Goal: Manage account settings

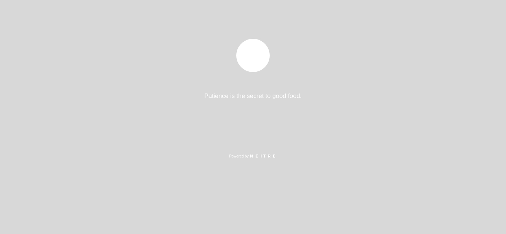
select select "es"
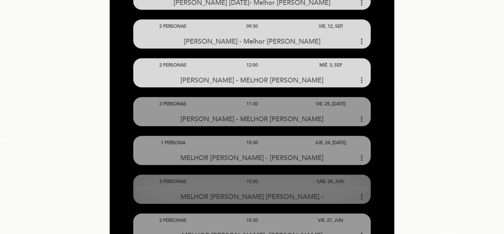
scroll to position [148, 0]
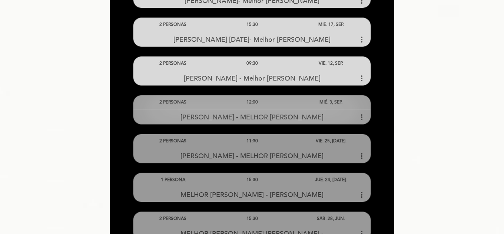
click at [259, 111] on div "[PERSON_NAME] - MELHOR [PERSON_NAME] more_vert" at bounding box center [251, 117] width 237 height 16
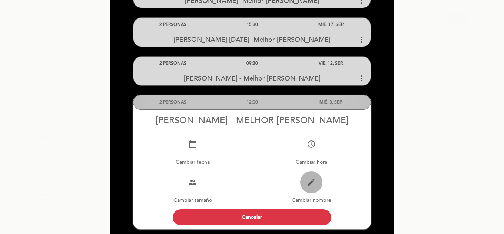
click at [312, 187] on icon "edit" at bounding box center [311, 182] width 9 height 9
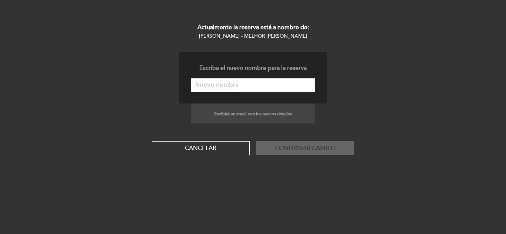
click at [238, 88] on input "text" at bounding box center [253, 84] width 124 height 13
paste input "[PERSON_NAME]"
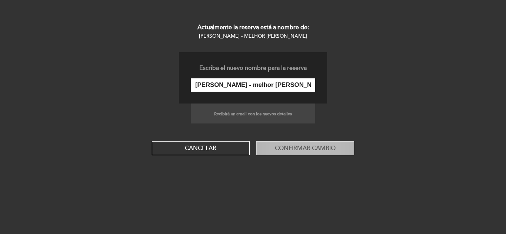
type input "[PERSON_NAME] - melhor [PERSON_NAME]"
click at [321, 150] on button "Confirmar cambio" at bounding box center [305, 148] width 98 height 14
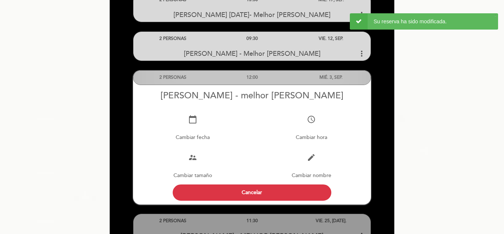
scroll to position [185, 0]
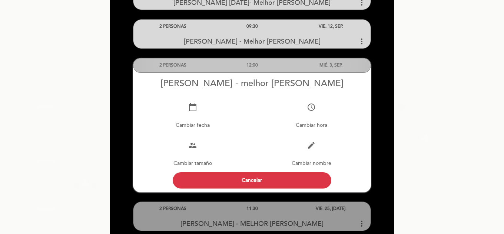
click at [280, 66] on div "12:00" at bounding box center [251, 66] width 79 height 14
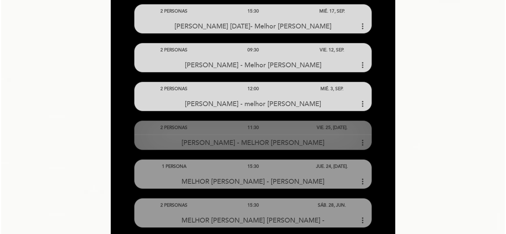
scroll to position [148, 0]
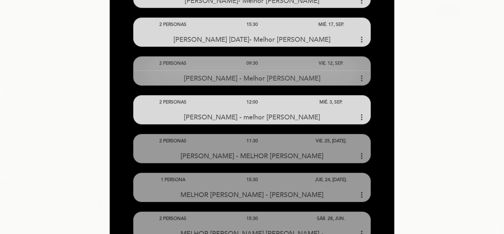
click at [273, 70] on div "09:30" at bounding box center [251, 64] width 79 height 14
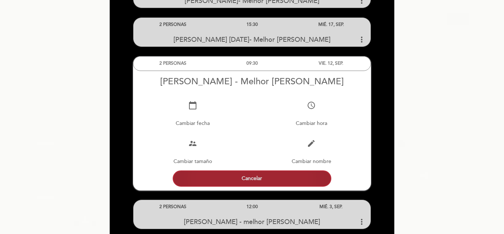
click at [257, 177] on button "Cancelar" at bounding box center [252, 179] width 158 height 16
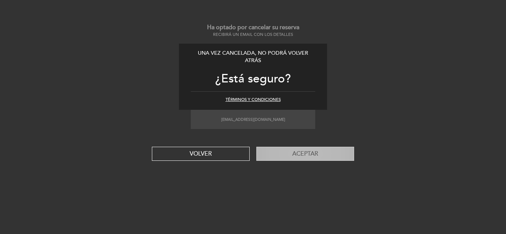
click at [308, 154] on button "Aceptar" at bounding box center [305, 154] width 98 height 14
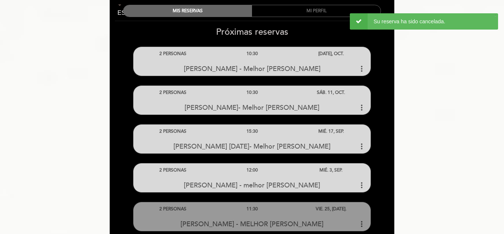
scroll to position [37, 0]
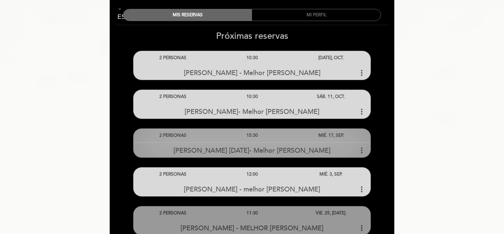
click at [277, 142] on div "15:30" at bounding box center [251, 136] width 79 height 14
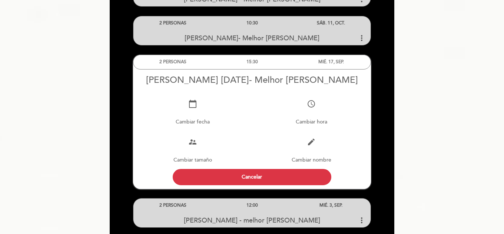
scroll to position [111, 0]
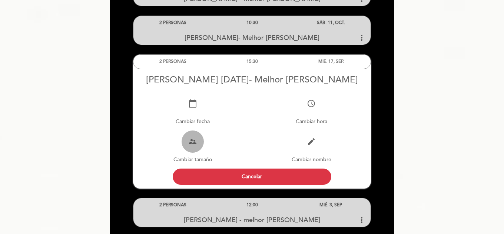
click at [196, 142] on icon "supervisor_account" at bounding box center [192, 141] width 9 height 9
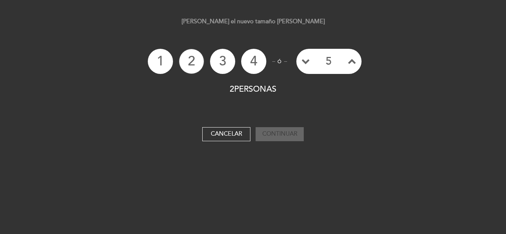
click at [226, 59] on li "3" at bounding box center [222, 61] width 25 height 25
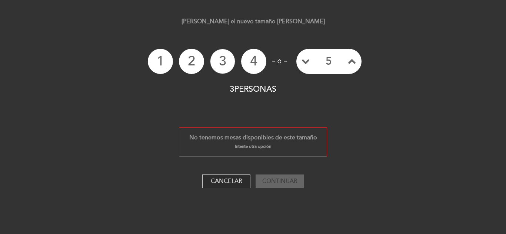
click at [220, 183] on button "Cancelar" at bounding box center [226, 182] width 48 height 14
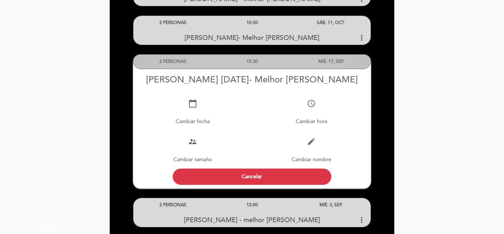
click at [279, 61] on div "15:30" at bounding box center [251, 62] width 79 height 14
